Goal: Task Accomplishment & Management: Use online tool/utility

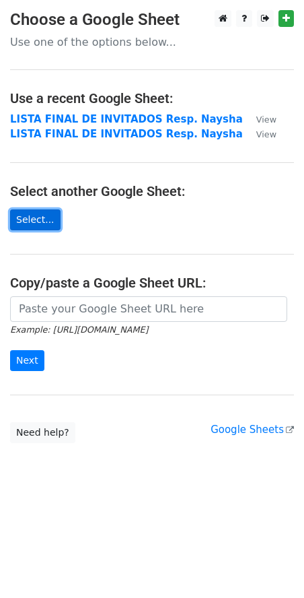
click at [25, 221] on link "Select..." at bounding box center [35, 219] width 50 height 21
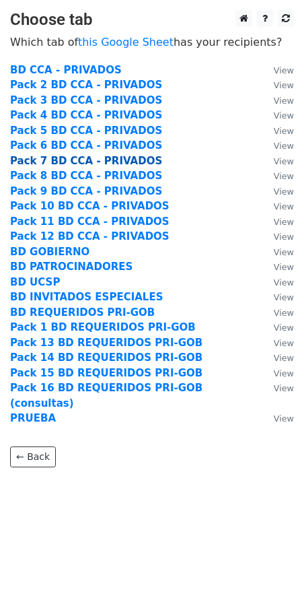
click at [55, 164] on strong "Pack 7 BD CCA - PRIVADOS" at bounding box center [86, 161] width 152 height 12
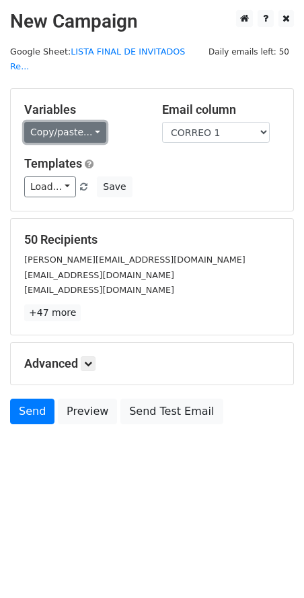
drag, startPoint x: 64, startPoint y: 141, endPoint x: 67, endPoint y: 117, distance: 23.8
click at [67, 122] on link "Copy/paste..." at bounding box center [65, 132] width 82 height 21
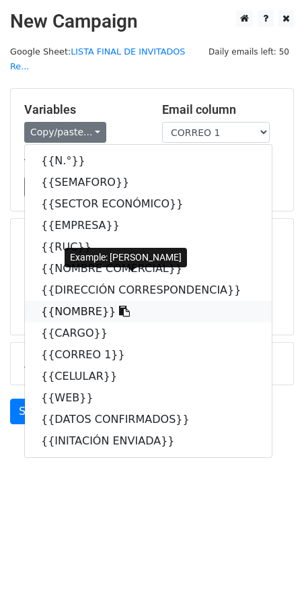
click at [71, 301] on link "{{NOMBRE}}" at bounding box center [148, 312] width 247 height 22
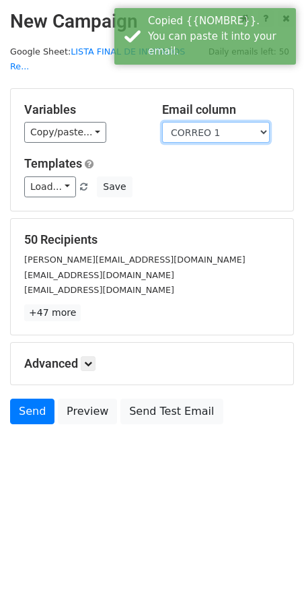
drag, startPoint x: 197, startPoint y: 116, endPoint x: 194, endPoint y: 126, distance: 9.8
click at [197, 122] on select "N.° SEMAFORO SECTOR ECONÓMICO EMPRESA RUC NOMBRE COMERCIAL DIRECCIÓN CORRESPOND…" at bounding box center [216, 132] width 108 height 21
click at [162, 122] on select "N.° SEMAFORO SECTOR ECONÓMICO EMPRESA RUC NOMBRE COMERCIAL DIRECCIÓN CORRESPOND…" at bounding box center [216, 132] width 108 height 21
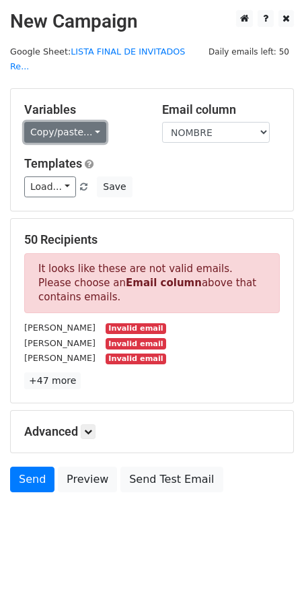
click at [72, 122] on link "Copy/paste..." at bounding box center [65, 132] width 82 height 21
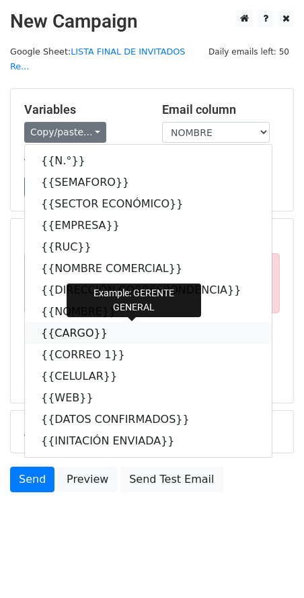
click at [67, 322] on link "{{CARGO}}" at bounding box center [148, 333] width 247 height 22
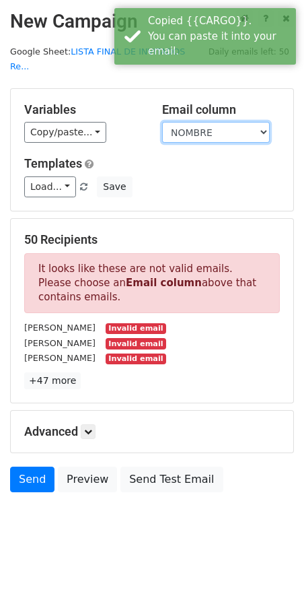
click at [191, 122] on select "N.° SEMAFORO SECTOR ECONÓMICO EMPRESA RUC NOMBRE COMERCIAL DIRECCIÓN CORRESPOND…" at bounding box center [216, 132] width 108 height 21
click at [162, 122] on select "N.° SEMAFORO SECTOR ECONÓMICO EMPRESA RUC NOMBRE COMERCIAL DIRECCIÓN CORRESPOND…" at bounding box center [216, 132] width 108 height 21
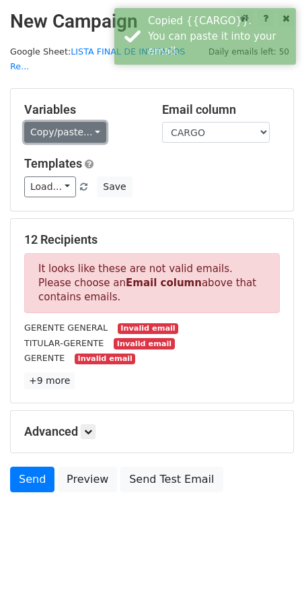
click at [60, 122] on link "Copy/paste..." at bounding box center [65, 132] width 82 height 21
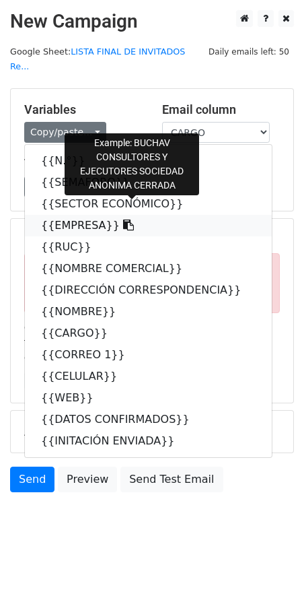
click at [71, 215] on link "{{EMPRESA}}" at bounding box center [148, 226] width 247 height 22
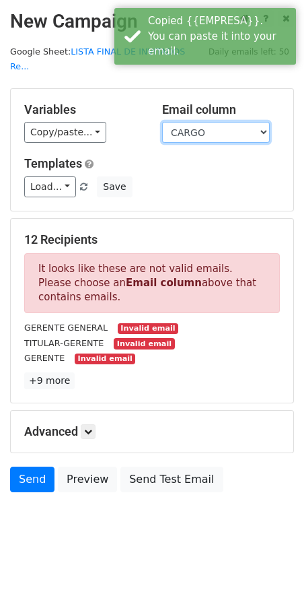
click at [197, 122] on select "N.° SEMAFORO SECTOR ECONÓMICO EMPRESA RUC NOMBRE COMERCIAL DIRECCIÓN CORRESPOND…" at bounding box center [216, 132] width 108 height 21
click at [162, 122] on select "N.° SEMAFORO SECTOR ECONÓMICO EMPRESA RUC NOMBRE COMERCIAL DIRECCIÓN CORRESPOND…" at bounding box center [216, 132] width 108 height 21
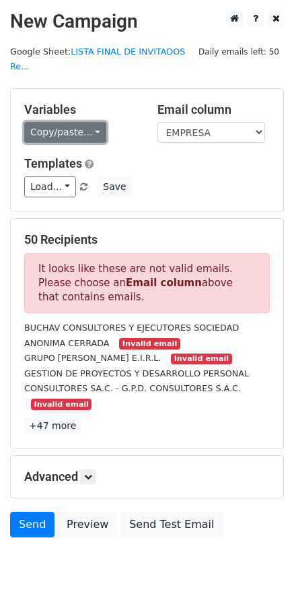
click at [69, 123] on link "Copy/paste..." at bounding box center [65, 132] width 82 height 21
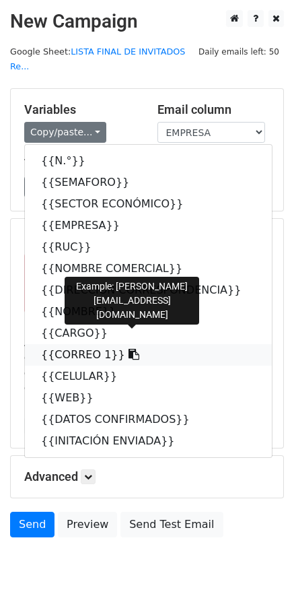
click at [61, 344] on link "{{CORREO 1}}" at bounding box center [148, 355] width 247 height 22
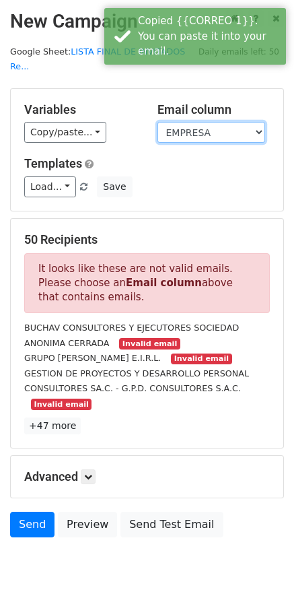
click at [188, 122] on select "N.° SEMAFORO SECTOR ECONÓMICO EMPRESA RUC NOMBRE COMERCIAL DIRECCIÓN CORRESPOND…" at bounding box center [212, 132] width 108 height 21
select select "CORREO 1"
click at [158, 122] on select "N.° SEMAFORO SECTOR ECONÓMICO EMPRESA RUC NOMBRE COMERCIAL DIRECCIÓN CORRESPOND…" at bounding box center [212, 132] width 108 height 21
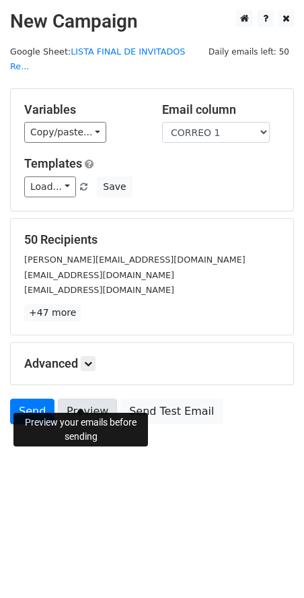
click at [100, 399] on link "Preview" at bounding box center [87, 412] width 59 height 26
